Goal: Transaction & Acquisition: Purchase product/service

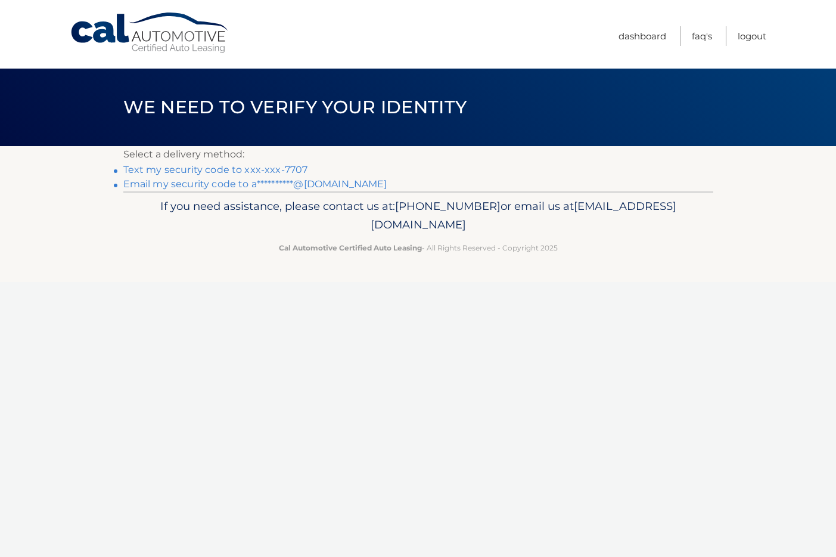
click at [255, 170] on link "Text my security code to xxx-xxx-7707" at bounding box center [215, 169] width 185 height 11
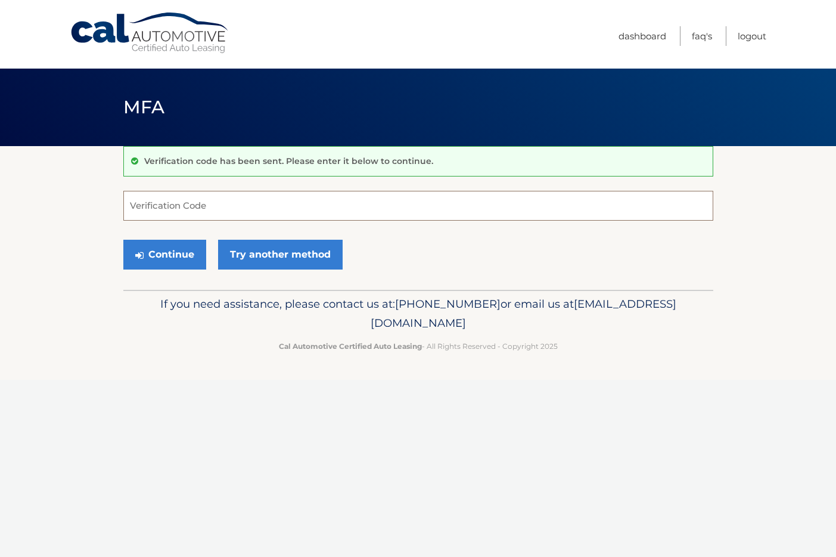
click at [217, 204] on input "Verification Code" at bounding box center [418, 206] width 590 height 30
paste input "895303"
type input "895303"
click at [156, 256] on button "Continue" at bounding box center [164, 255] width 83 height 30
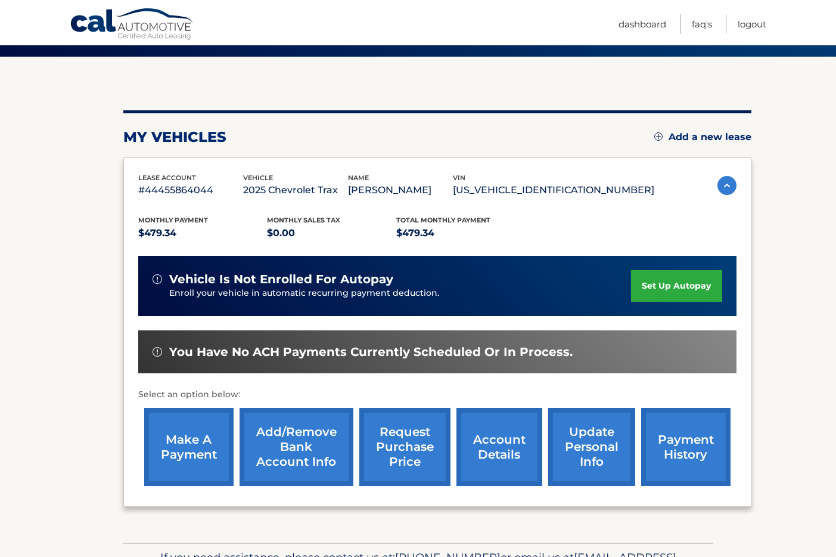
scroll to position [92, 0]
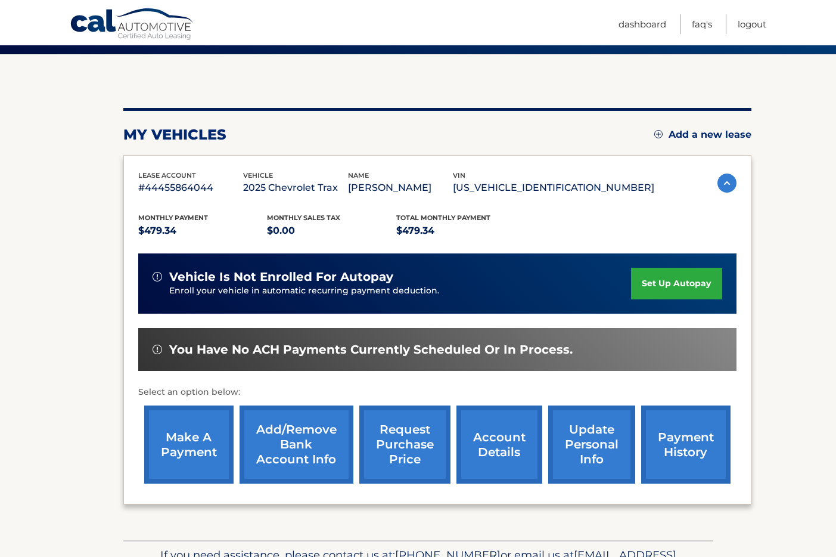
click at [174, 434] on link "make a payment" at bounding box center [188, 444] width 89 height 78
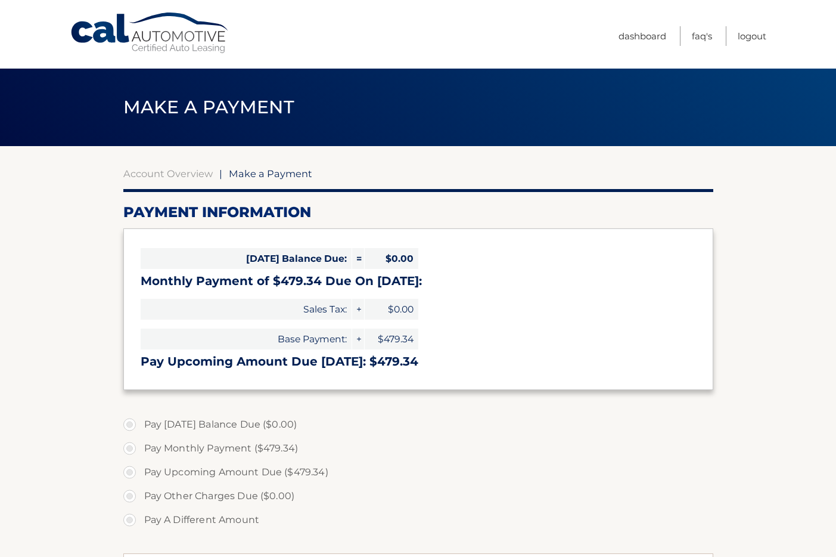
select select "OGU0NjNiNzAtNGM1My00ZjRkLWEzYTUtNjgxYjExNTFkYzJh"
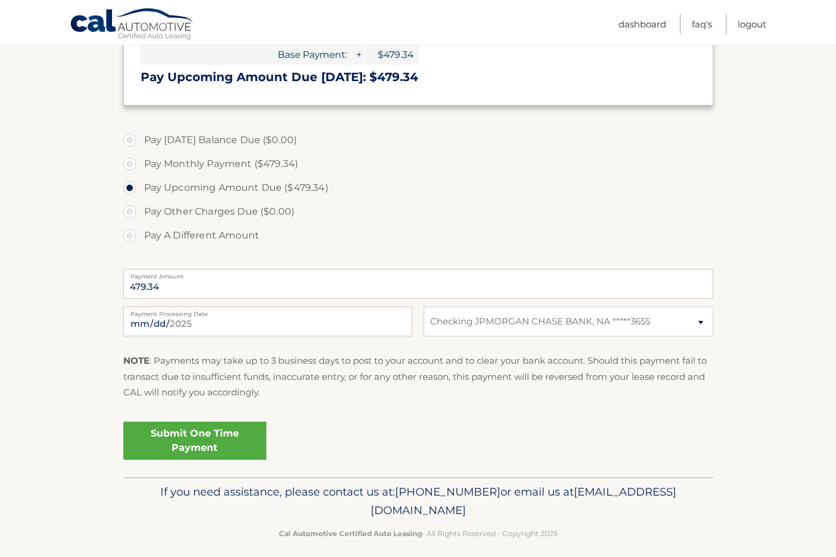
scroll to position [295, 0]
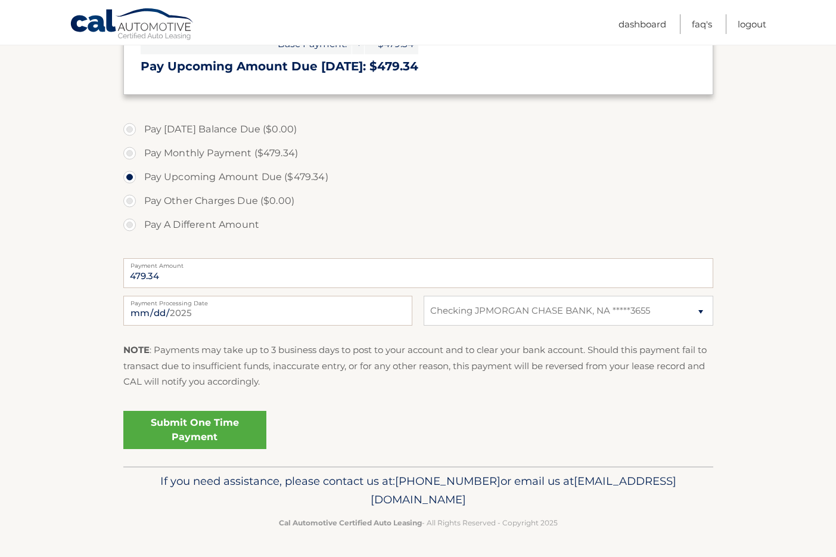
click at [198, 430] on link "Submit One Time Payment" at bounding box center [194, 430] width 143 height 38
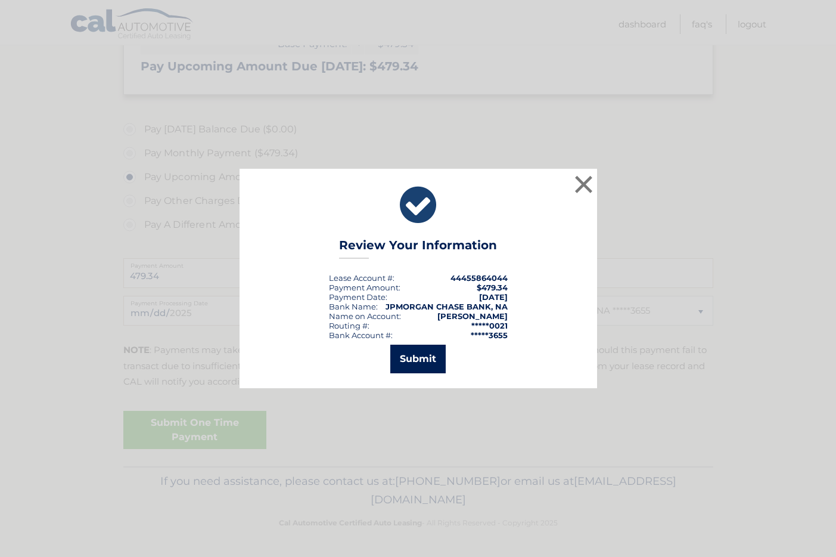
click at [423, 359] on button "Submit" at bounding box center [417, 359] width 55 height 29
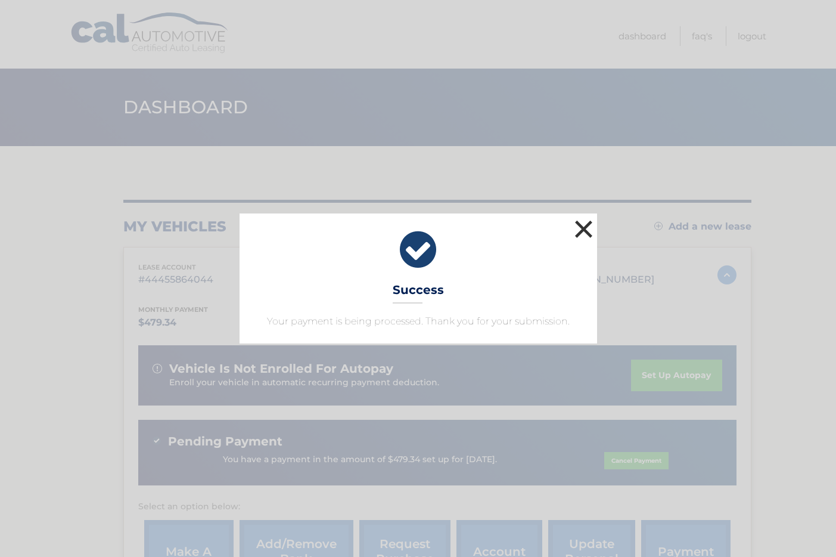
click at [585, 229] on button "×" at bounding box center [584, 229] width 24 height 24
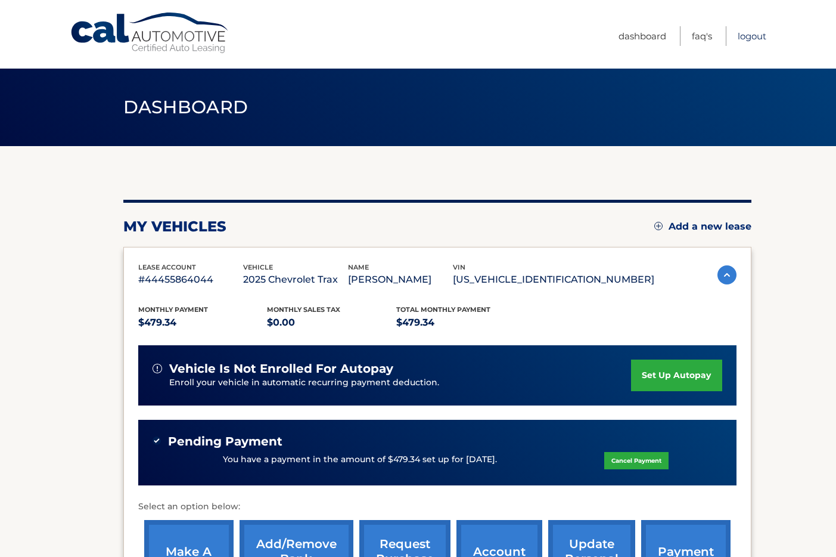
click at [747, 35] on link "Logout" at bounding box center [752, 36] width 29 height 20
